Goal: Check status

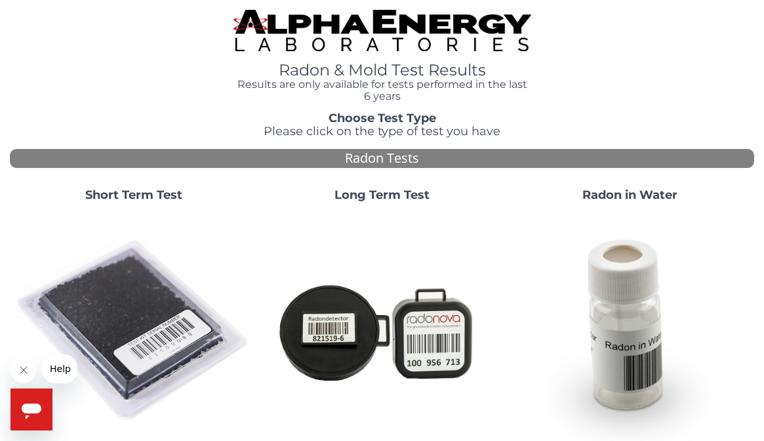
click at [164, 200] on strong "Short Term Test" at bounding box center [133, 195] width 97 height 14
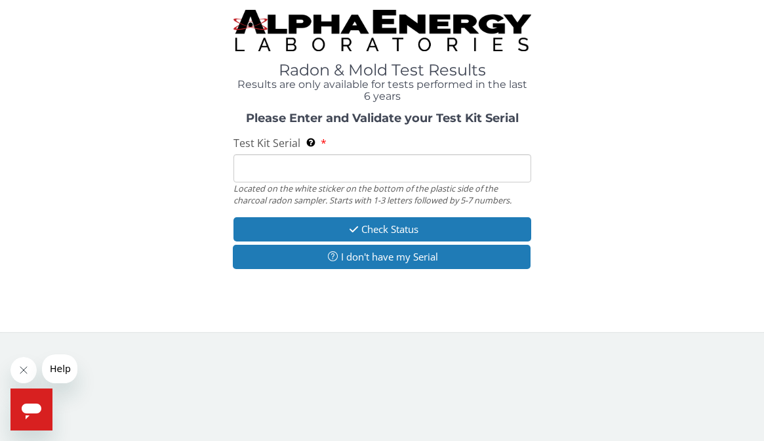
click at [278, 180] on input "Test Kit Serial Located on the white sticker on the bottom of the plastic side …" at bounding box center [383, 168] width 298 height 28
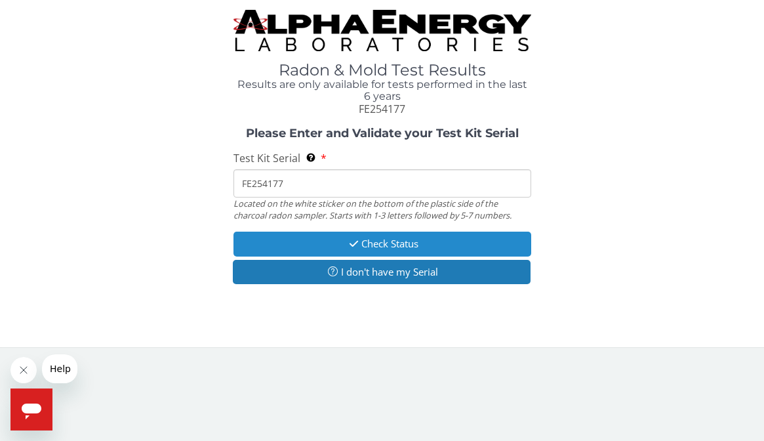
type input "FE254177"
click at [316, 244] on button "Check Status" at bounding box center [383, 244] width 298 height 24
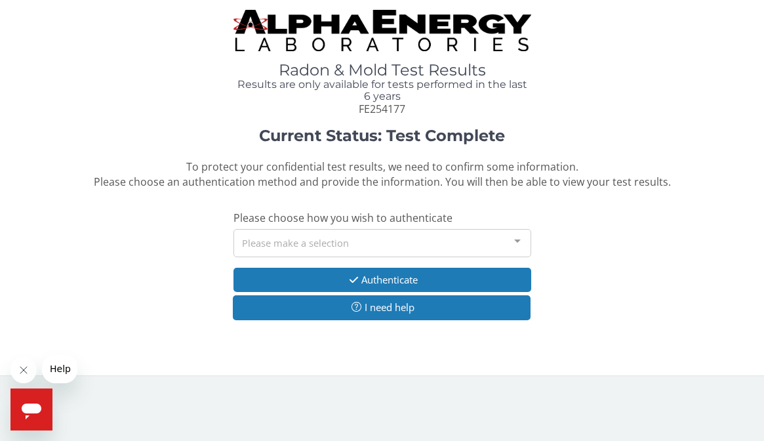
click at [330, 242] on div "Please make a selection" at bounding box center [383, 243] width 298 height 28
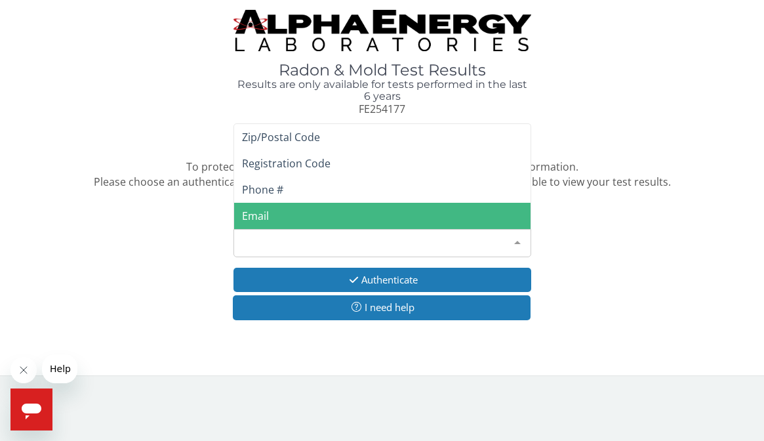
click at [318, 220] on span "Email" at bounding box center [382, 216] width 296 height 26
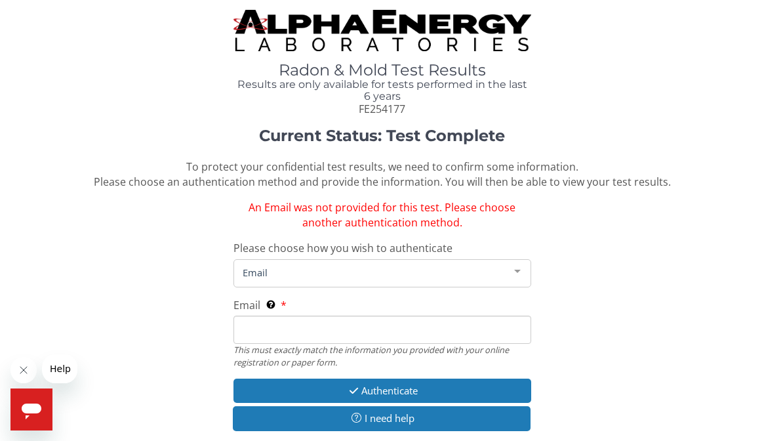
click at [277, 327] on input "Email This must exactly match the information you provided with your online reg…" at bounding box center [383, 330] width 298 height 28
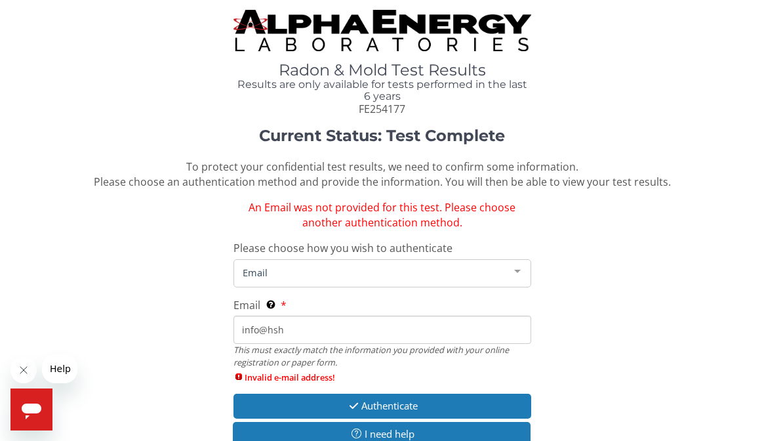
type input "[EMAIL_ADDRESS][DOMAIN_NAME]"
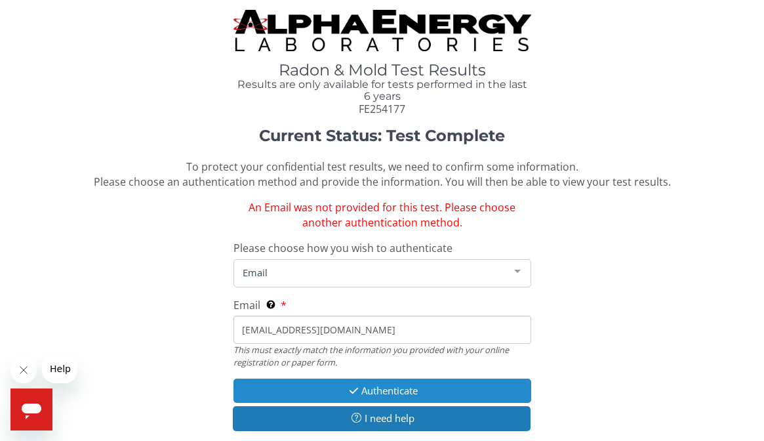
click at [378, 394] on button "Authenticate" at bounding box center [383, 390] width 298 height 24
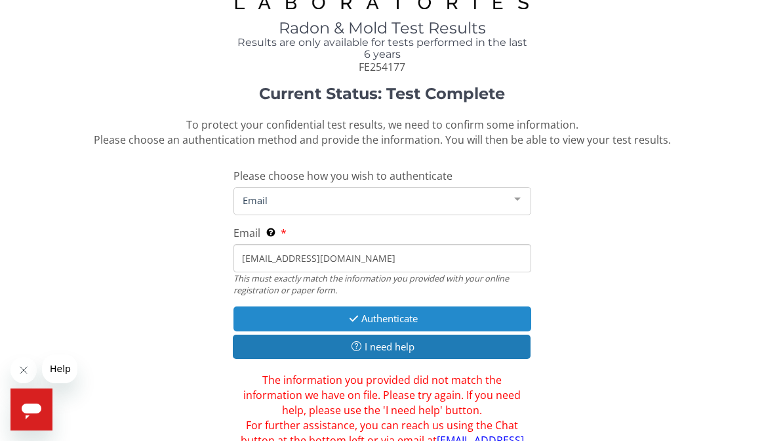
scroll to position [61, 0]
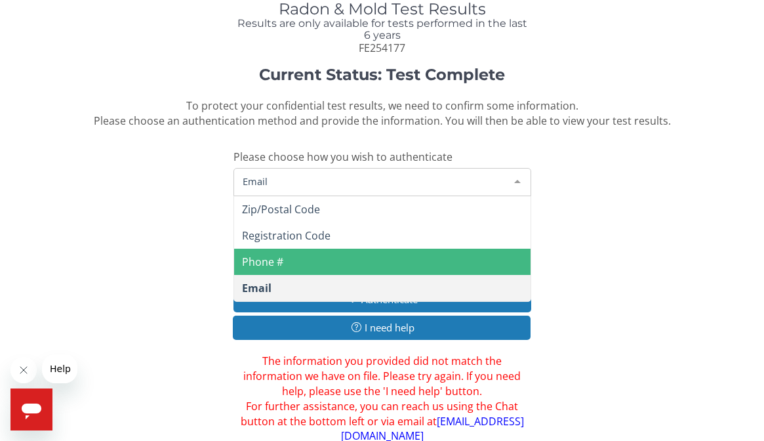
click at [288, 188] on div "Email" at bounding box center [383, 182] width 298 height 28
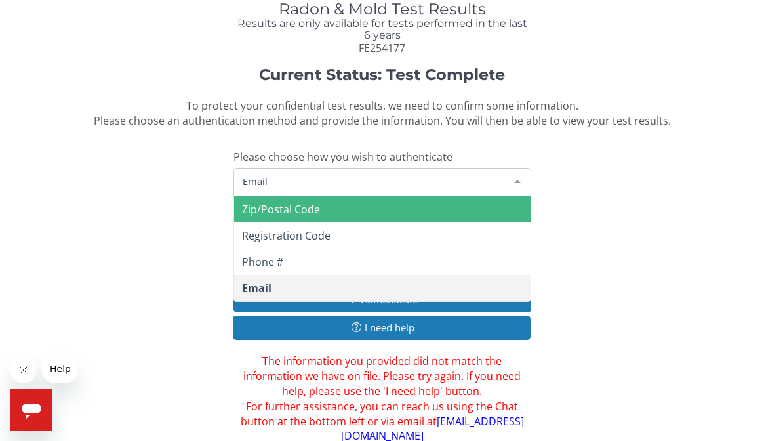
click at [288, 214] on span "Zip/Postal Code" at bounding box center [281, 209] width 78 height 14
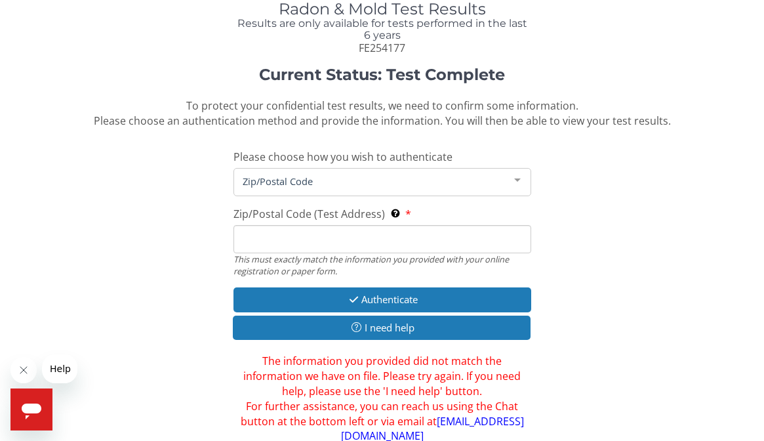
click at [278, 240] on input "Zip/Postal Code (Test Address) This must exactly match the information you prov…" at bounding box center [383, 239] width 298 height 28
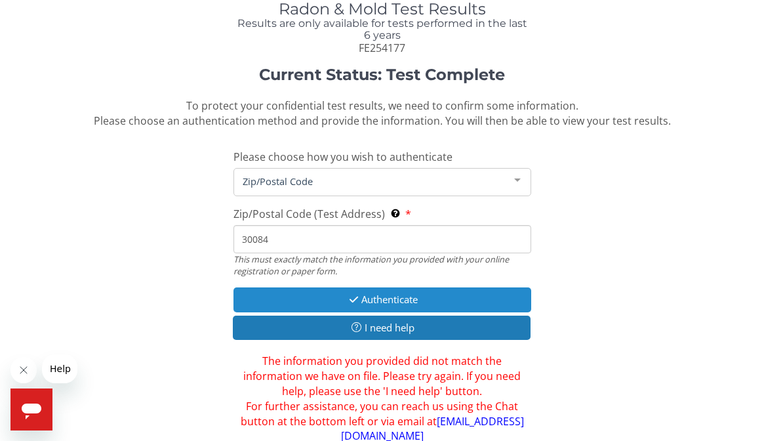
type input "30084"
click at [305, 306] on button "Authenticate" at bounding box center [383, 299] width 298 height 24
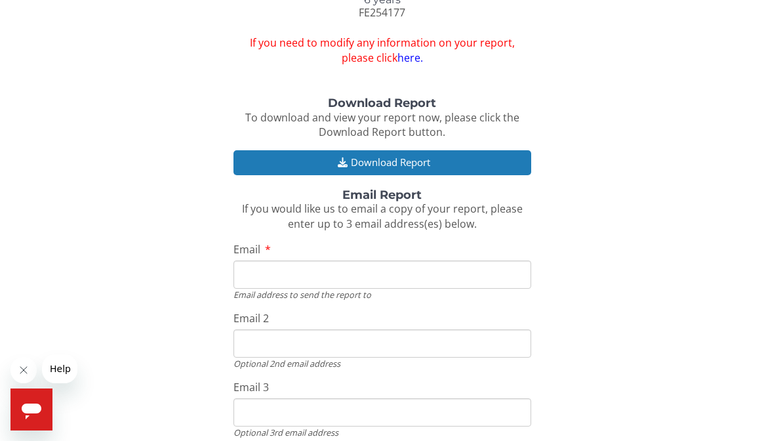
scroll to position [101, 0]
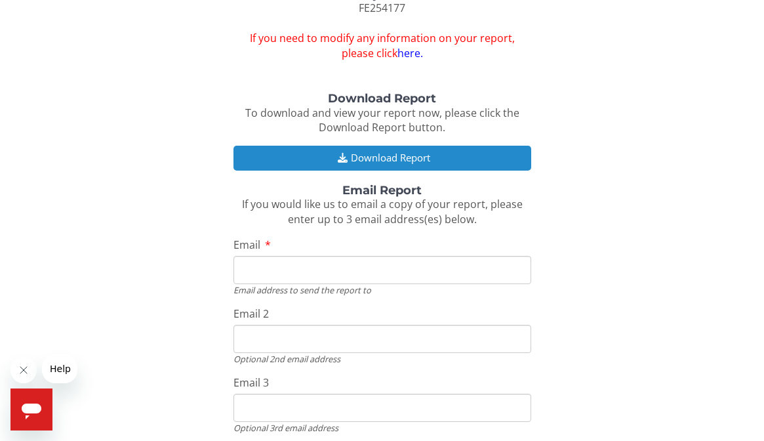
click at [317, 163] on button "Download Report" at bounding box center [383, 158] width 298 height 24
